Goal: Task Accomplishment & Management: Complete application form

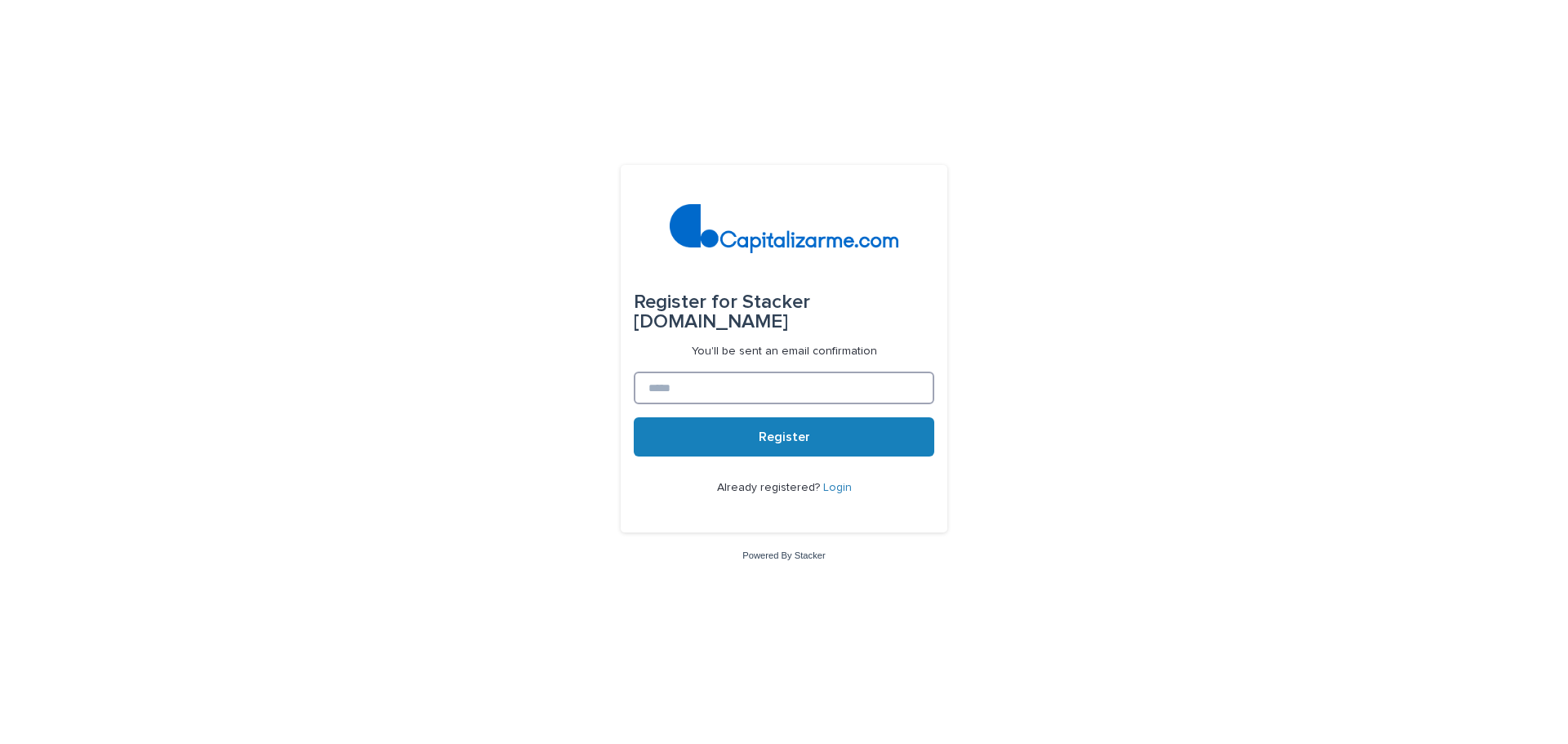
click at [714, 390] on input at bounding box center [784, 387] width 301 height 33
click at [825, 425] on button "Register" at bounding box center [784, 437] width 301 height 40
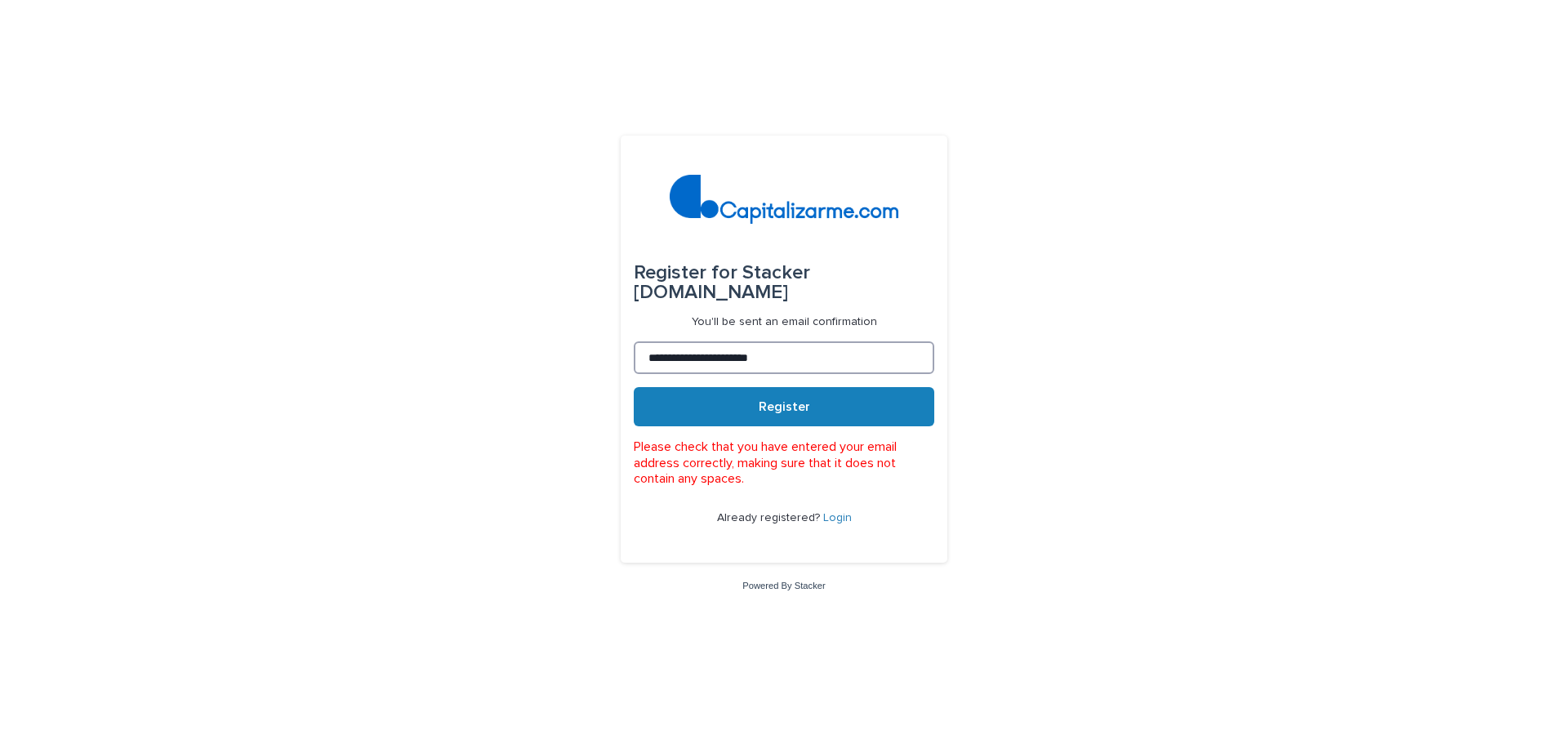
click at [816, 365] on input "**********" at bounding box center [784, 357] width 301 height 33
type input "**********"
click at [755, 404] on button "Register" at bounding box center [784, 407] width 301 height 40
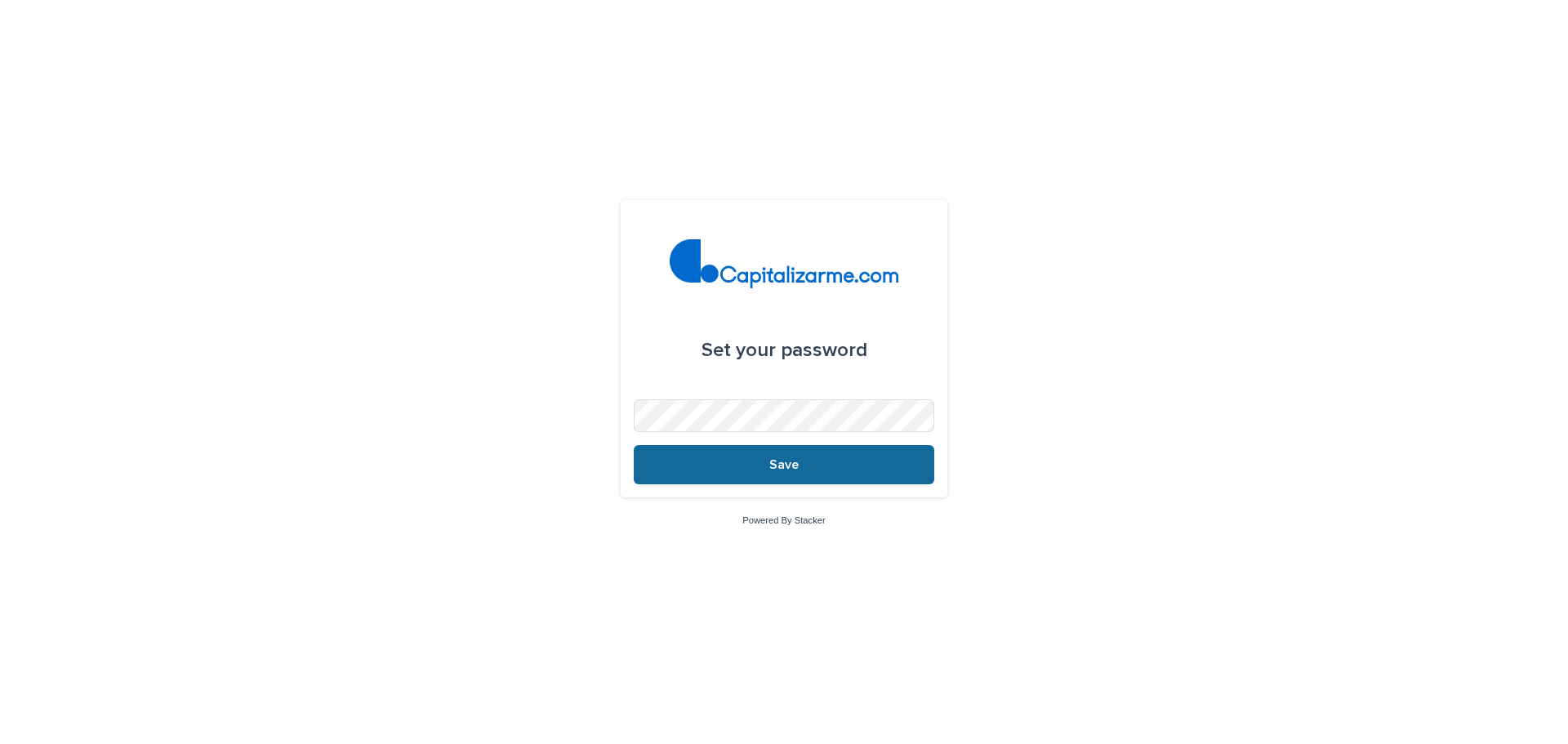
click at [825, 470] on button "Save" at bounding box center [784, 465] width 301 height 40
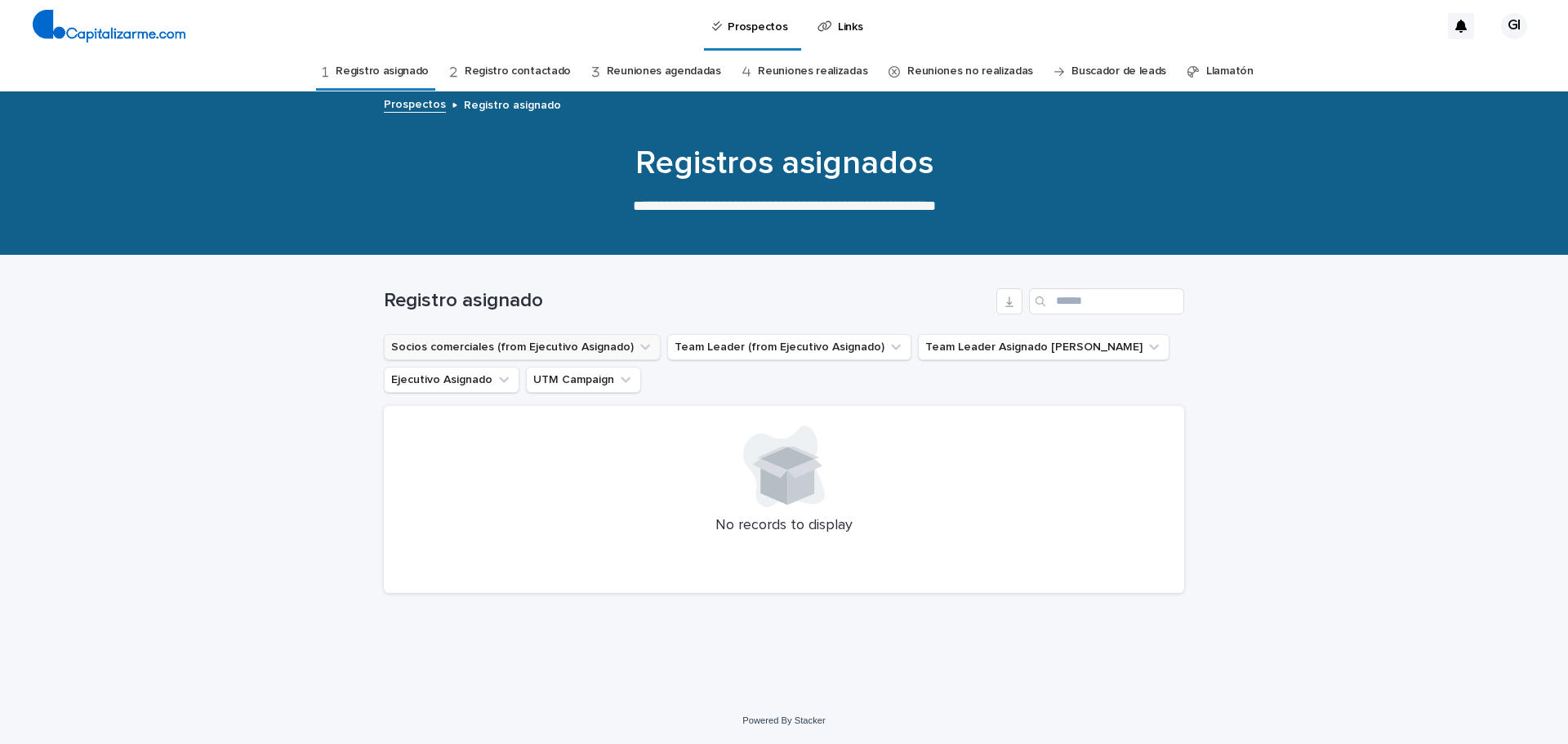
click at [641, 343] on icon "Socios comerciales (from Ejecutivo Asignado)" at bounding box center [645, 347] width 16 height 16
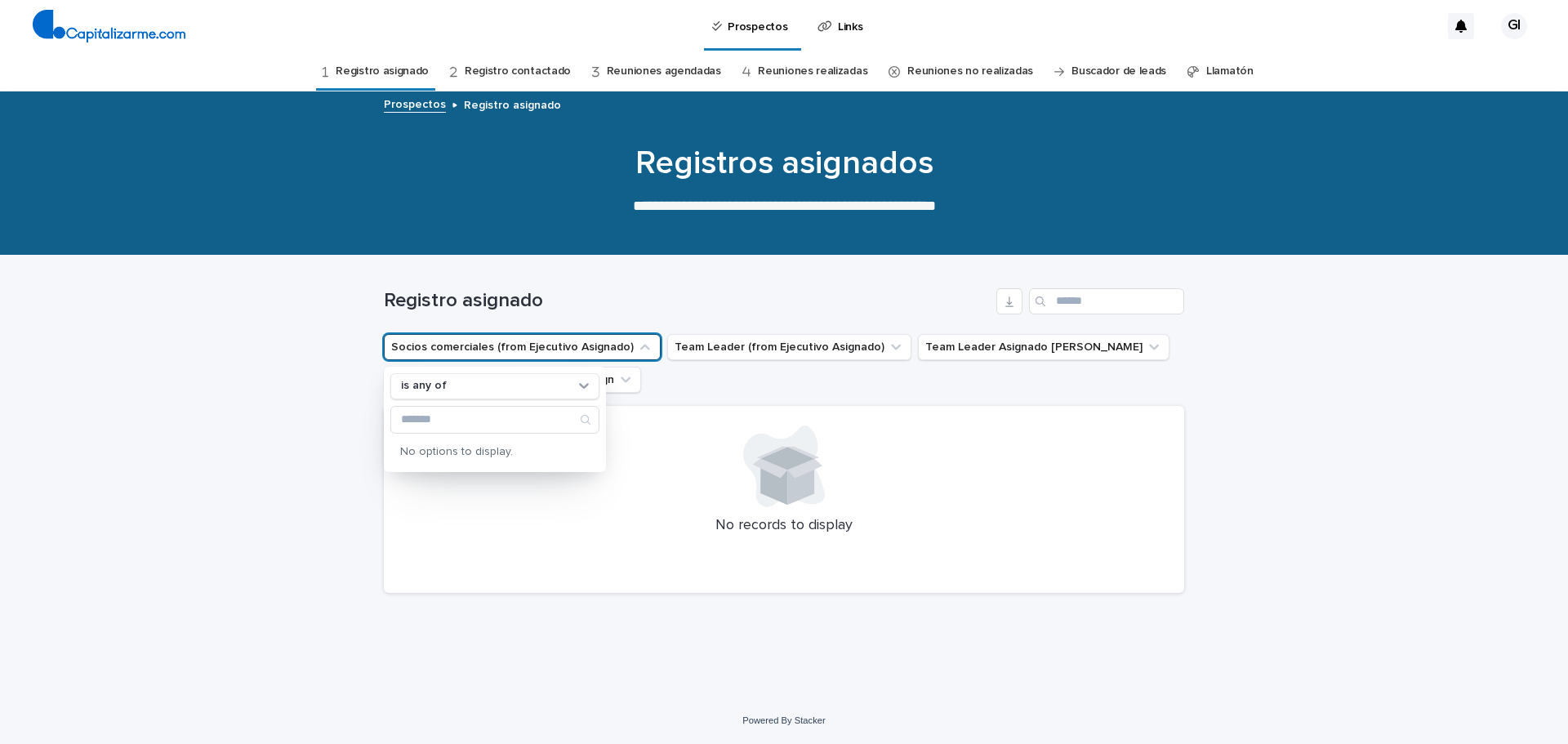
click at [641, 343] on icon "Socios comerciales (from Ejecutivo Asignado)" at bounding box center [645, 347] width 16 height 16
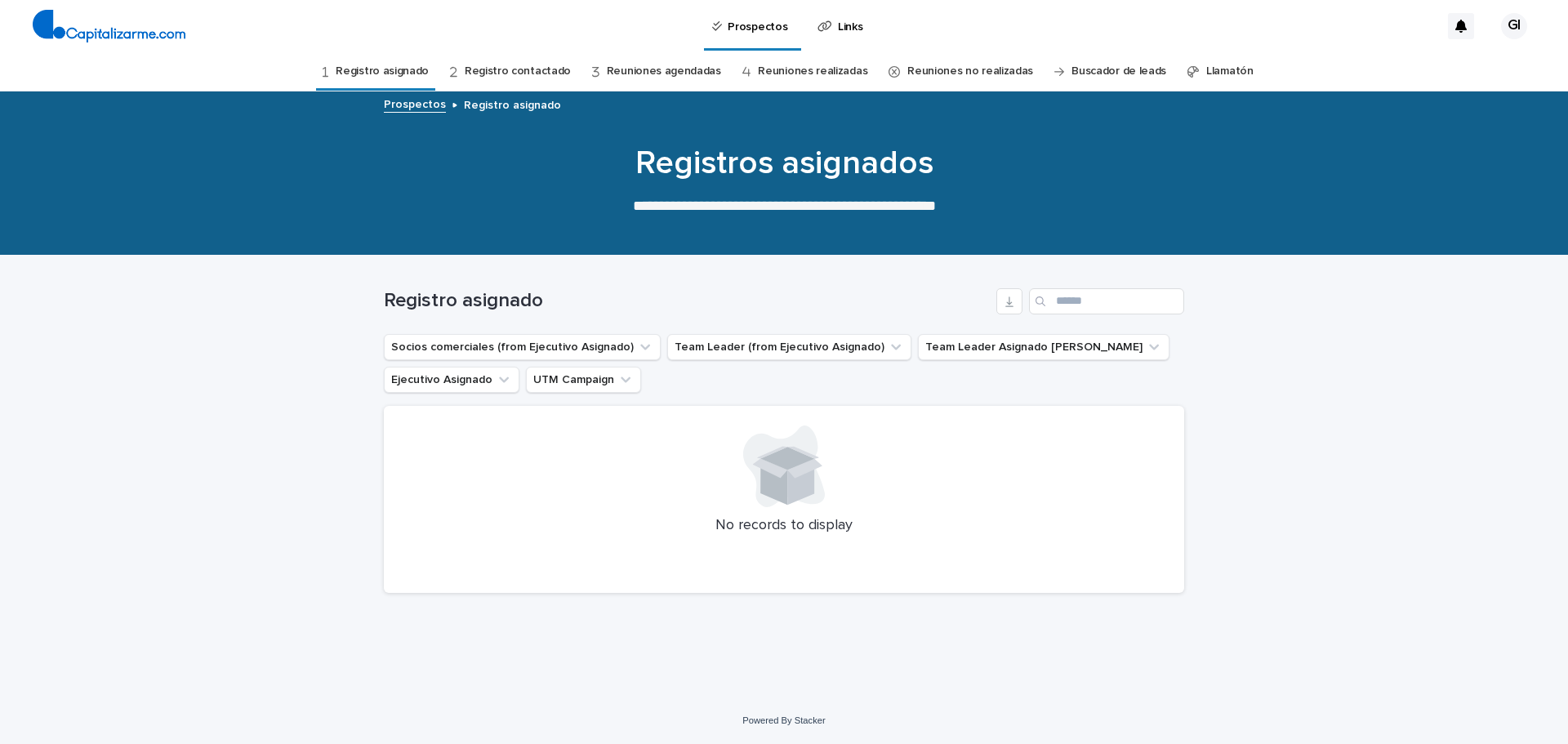
click at [547, 79] on link "Registro contactado" at bounding box center [518, 72] width 106 height 39
click at [435, 70] on div "Registro asignado" at bounding box center [376, 72] width 120 height 39
click at [417, 70] on link "Registro asignado" at bounding box center [382, 72] width 93 height 39
click at [1112, 60] on link "Buscador de leads" at bounding box center [1119, 72] width 95 height 39
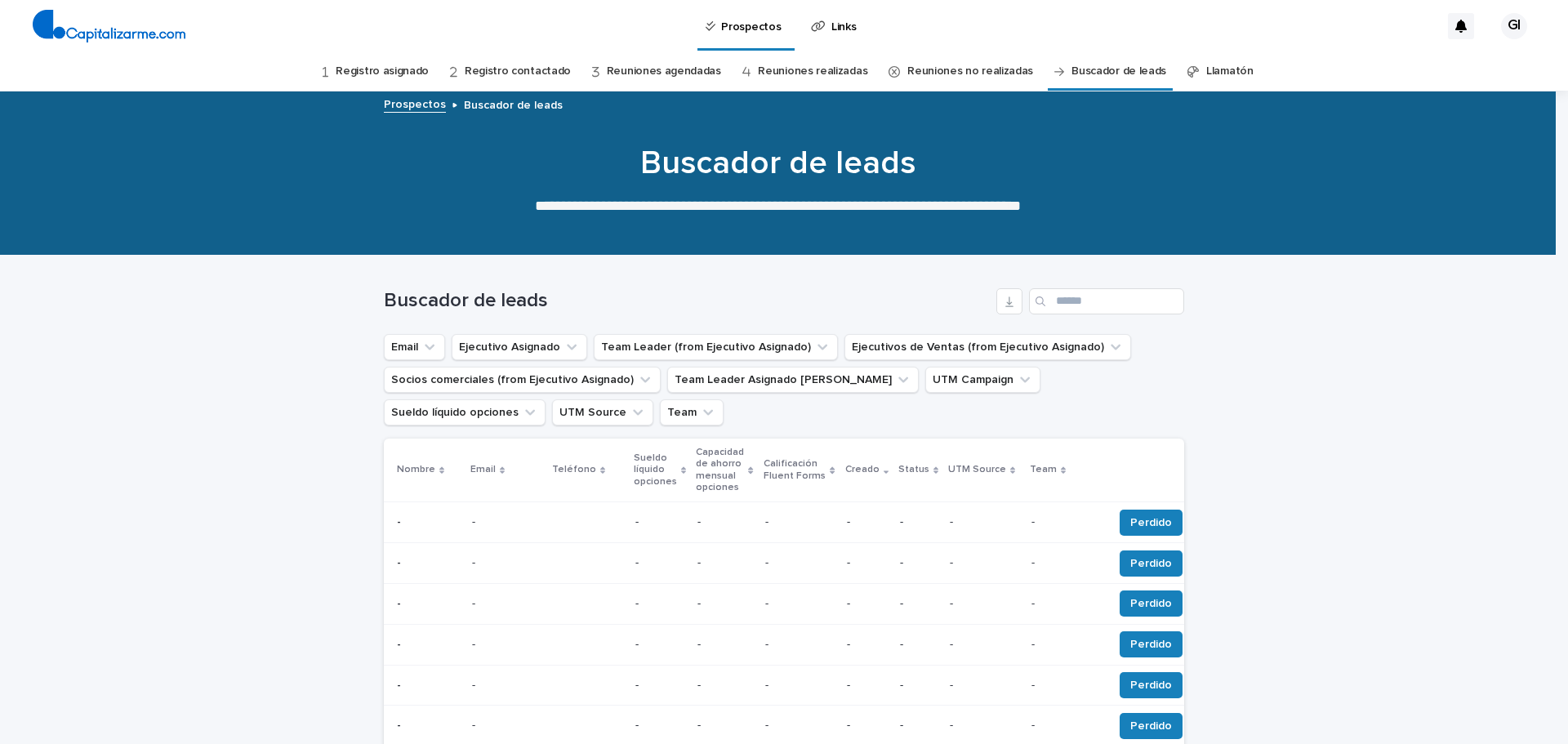
click at [403, 79] on link "Registro asignado" at bounding box center [382, 72] width 93 height 39
